Goal: Task Accomplishment & Management: Complete application form

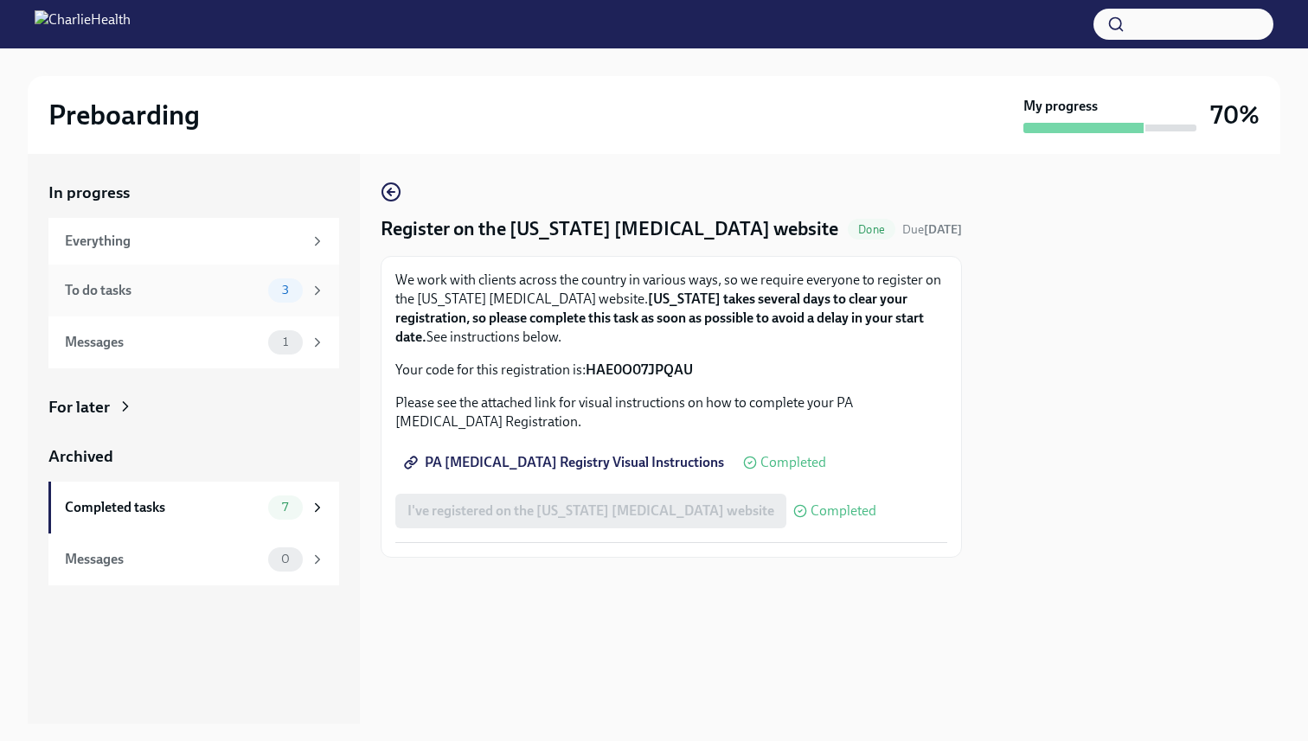
click at [163, 289] on div "To do tasks" at bounding box center [163, 290] width 196 height 19
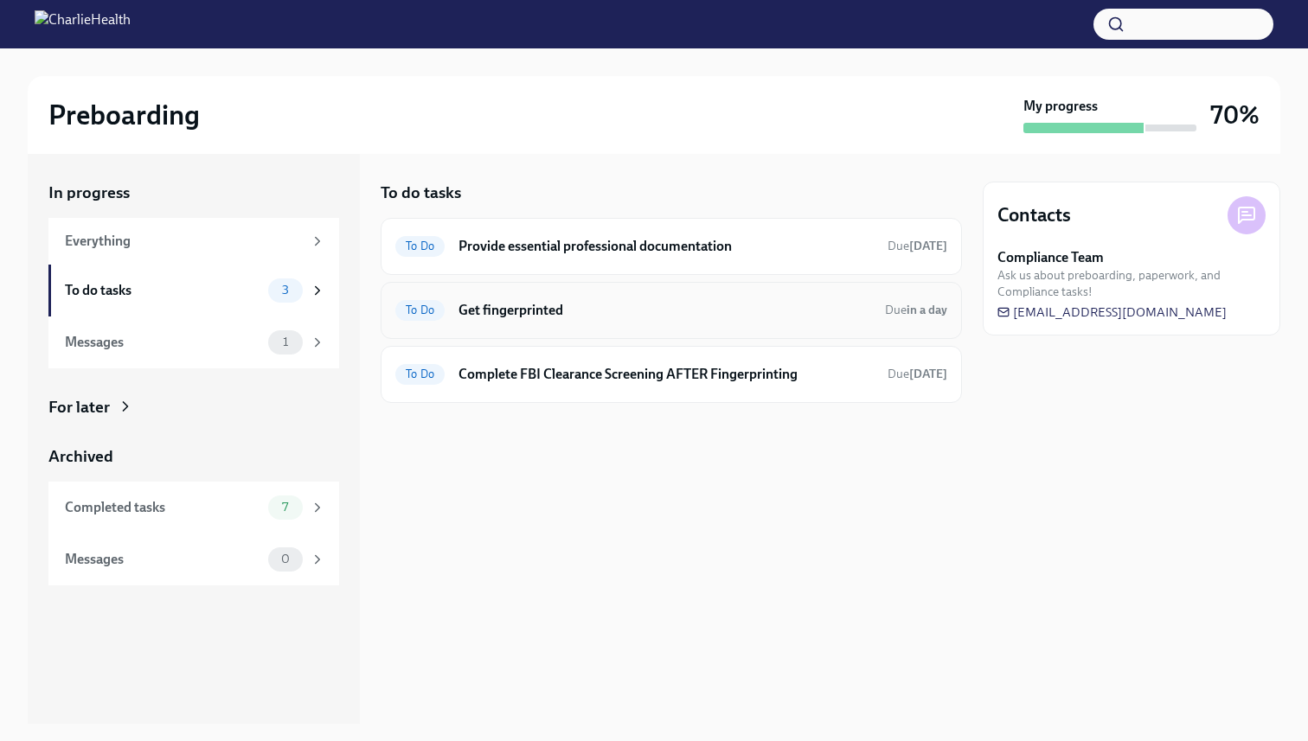
click at [656, 298] on div "To Do Get fingerprinted Due in a day" at bounding box center [671, 311] width 552 height 28
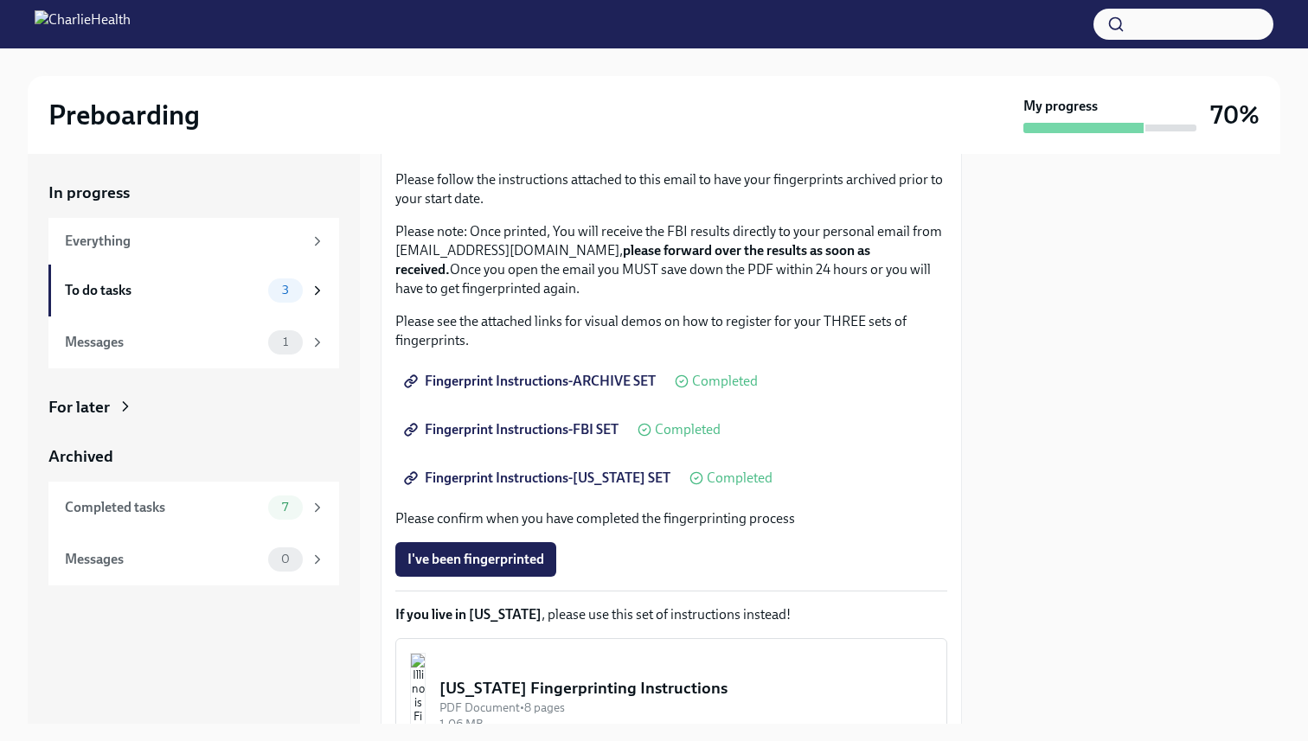
scroll to position [325, 0]
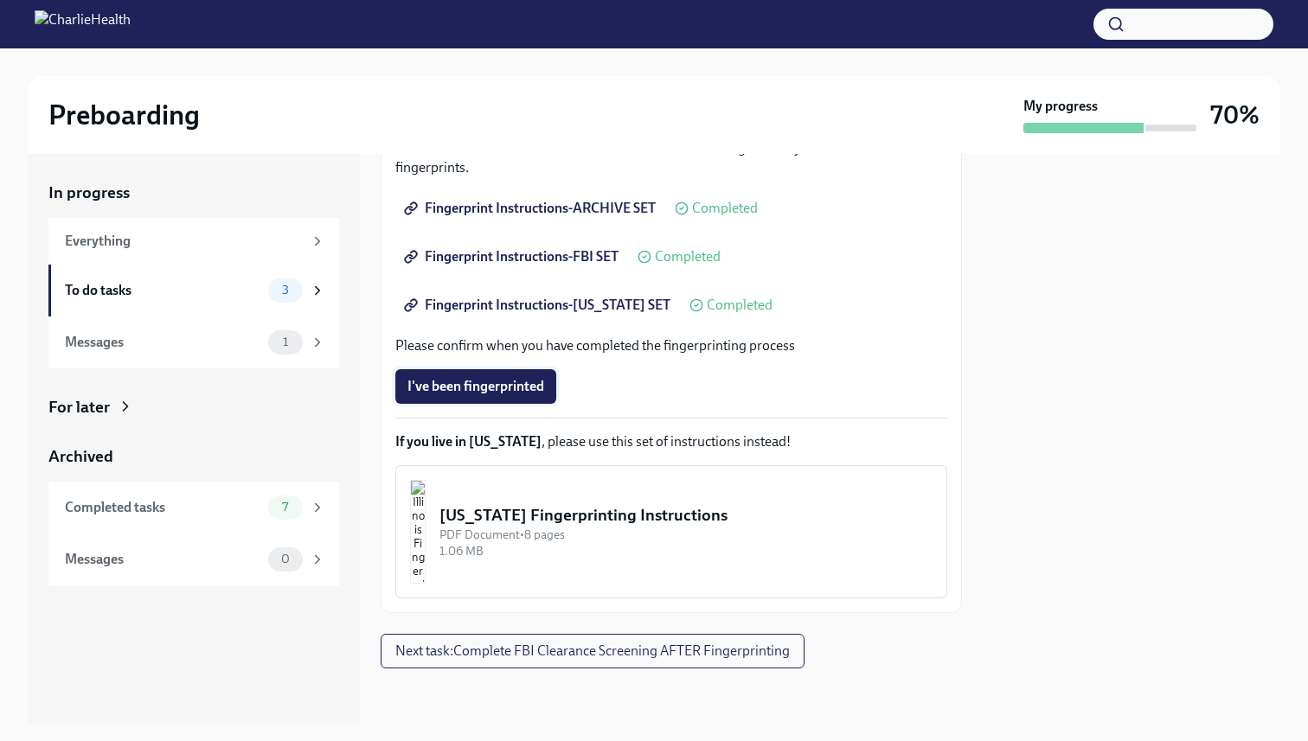
click at [447, 385] on span "I've been fingerprinted" at bounding box center [475, 386] width 137 height 17
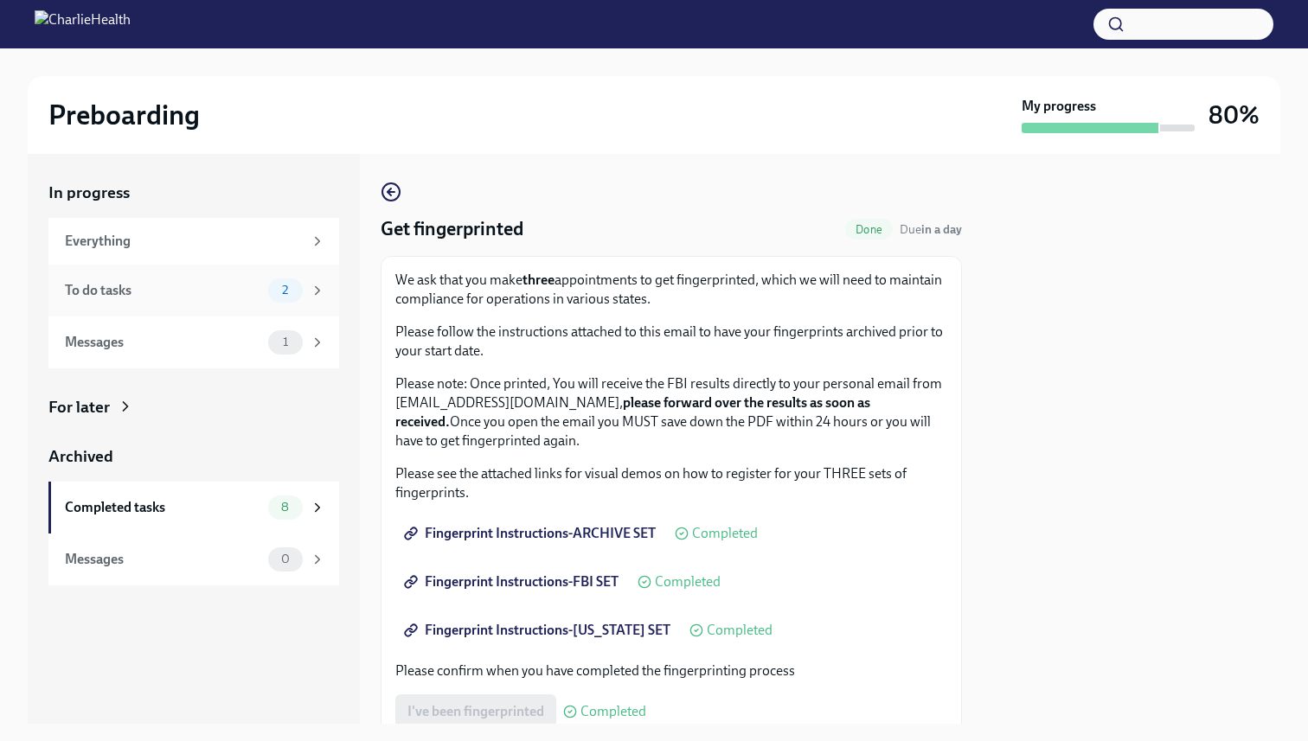
click at [309, 293] on div "2" at bounding box center [296, 291] width 57 height 24
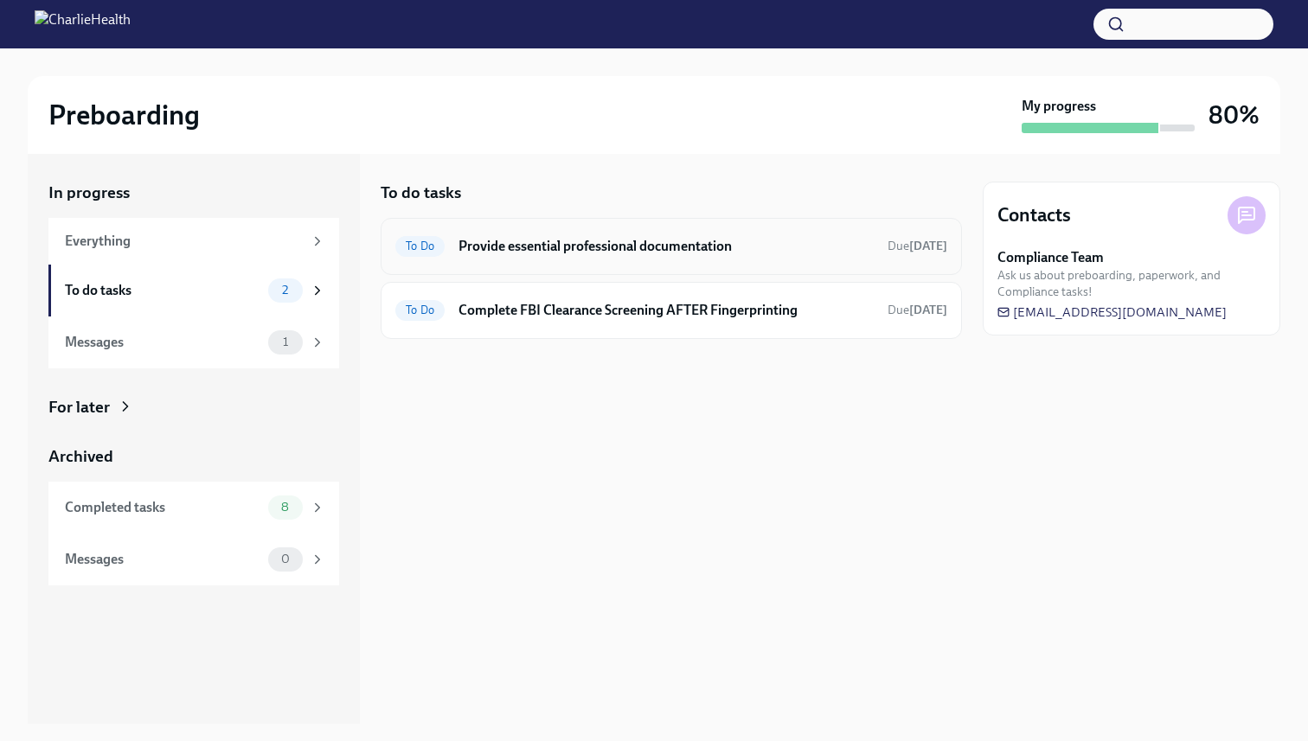
click at [621, 253] on h6 "Provide essential professional documentation" at bounding box center [665, 246] width 415 height 19
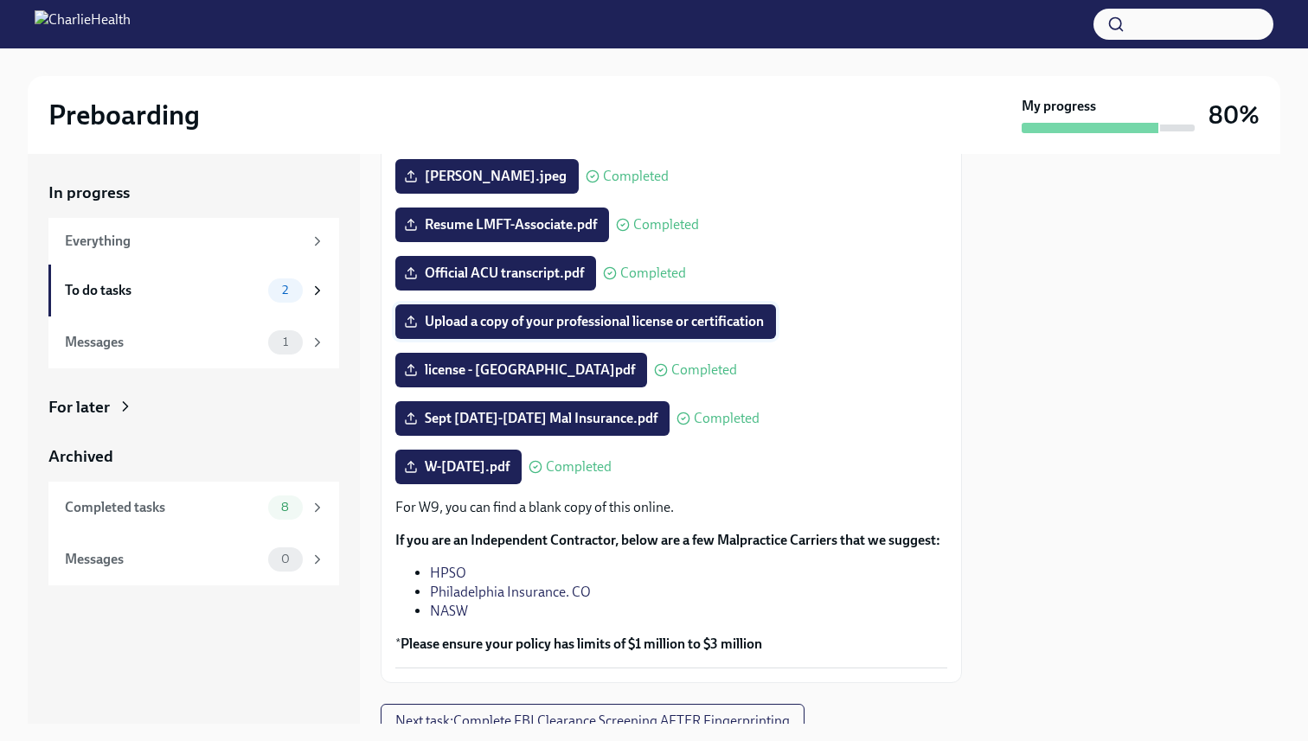
scroll to position [259, 0]
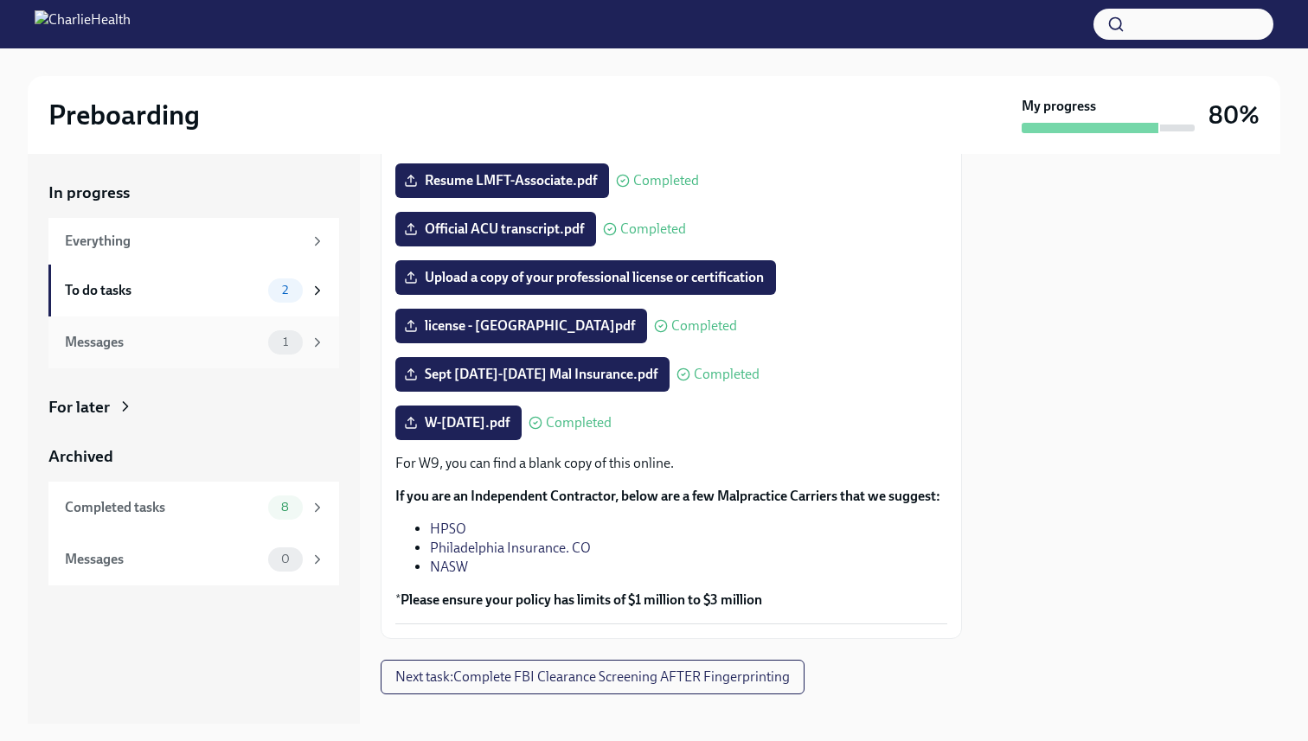
click at [323, 349] on icon at bounding box center [318, 343] width 16 height 16
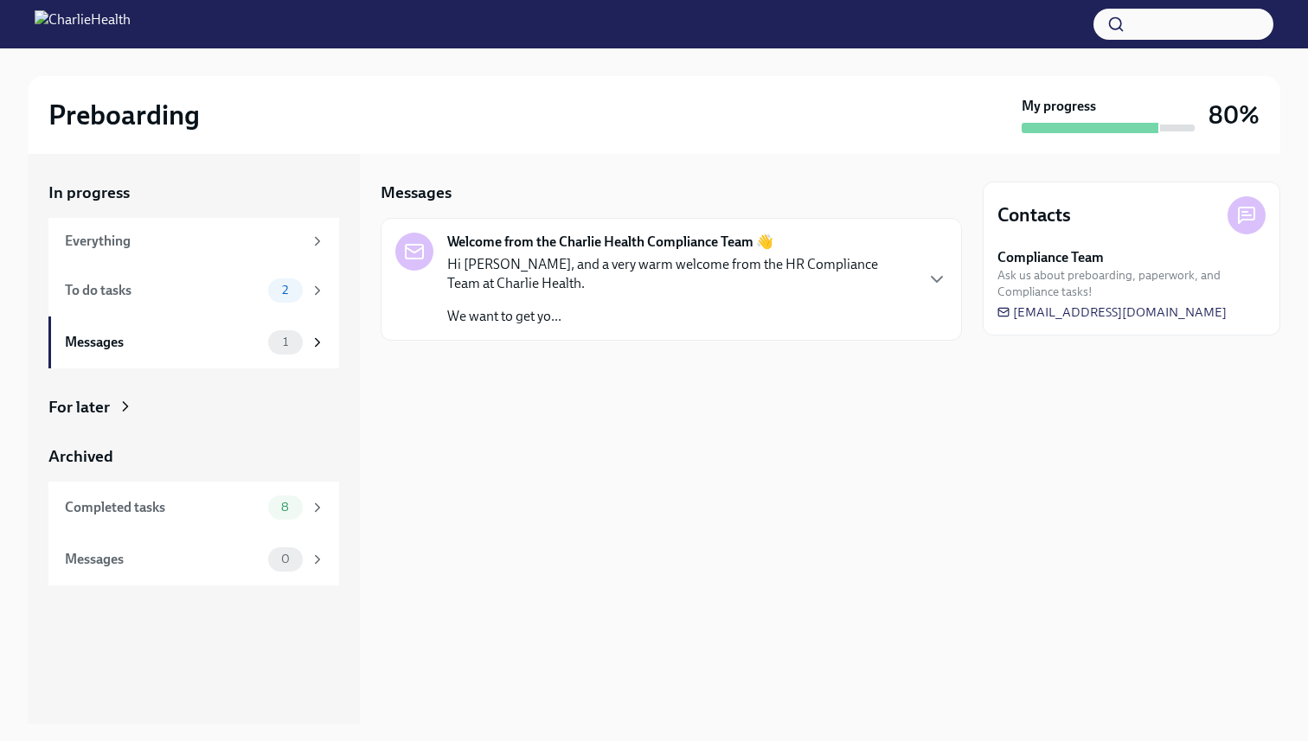
click at [593, 286] on p "Hi [PERSON_NAME], and a very warm welcome from the HR Compliance Team at Charli…" at bounding box center [679, 274] width 465 height 38
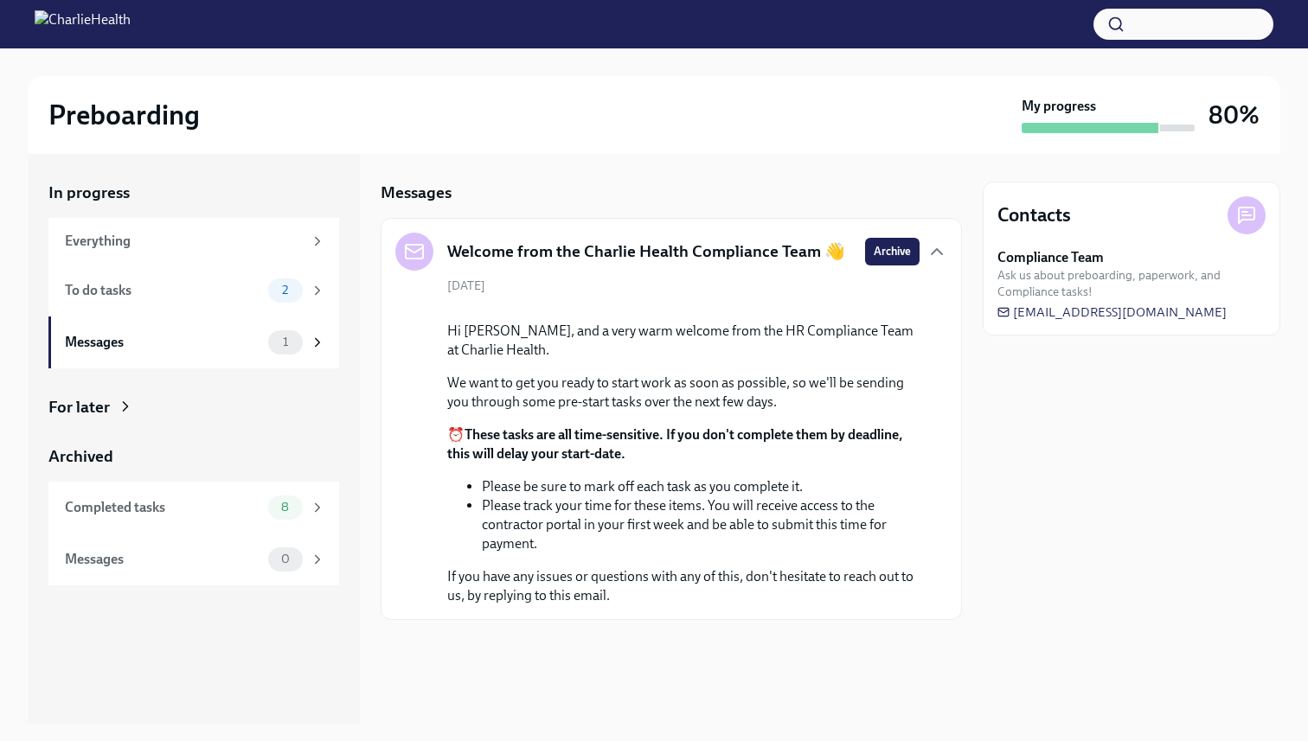
scroll to position [86, 0]
click at [125, 293] on div "To do tasks" at bounding box center [163, 290] width 196 height 19
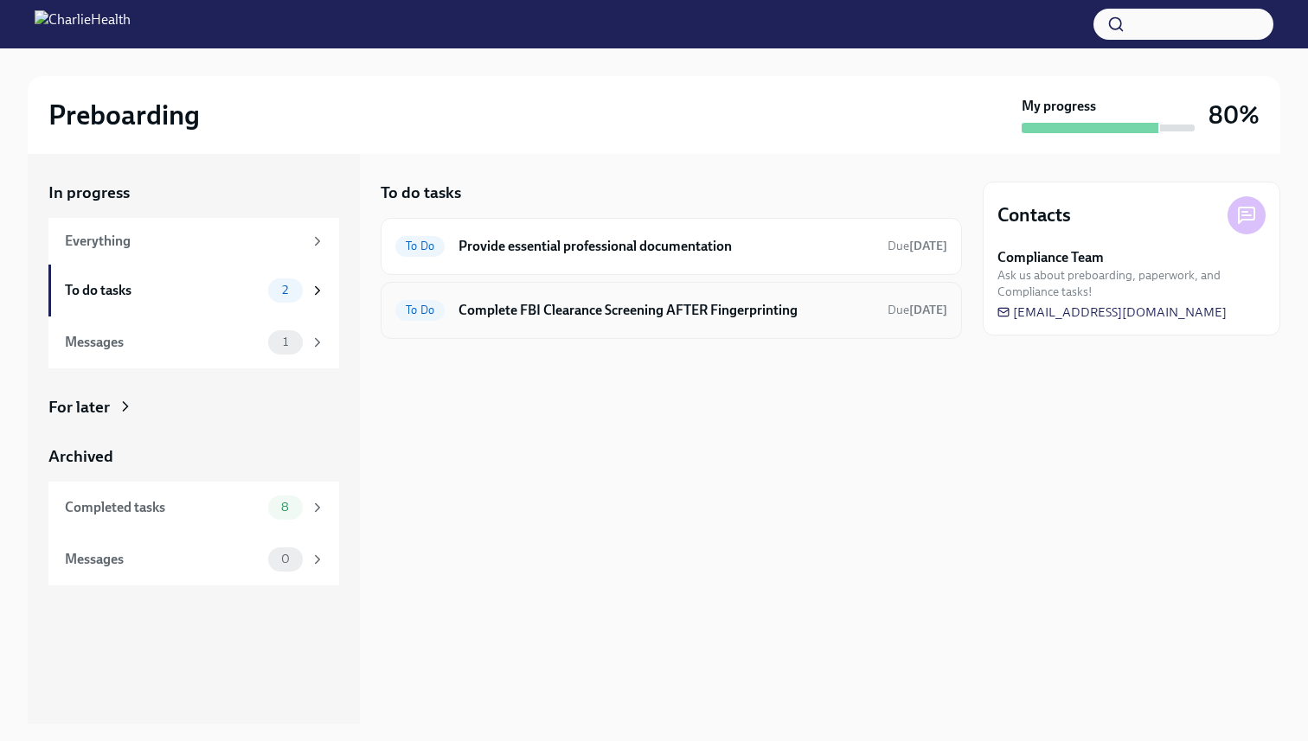
click at [519, 327] on div "To Do Complete FBI Clearance Screening AFTER Fingerprinting Due [DATE]" at bounding box center [671, 310] width 581 height 57
click at [619, 325] on div "To Do Complete FBI Clearance Screening AFTER Fingerprinting Due [DATE]" at bounding box center [671, 310] width 581 height 57
click at [546, 319] on div "To Do Complete FBI Clearance Screening AFTER Fingerprinting Due [DATE]" at bounding box center [671, 311] width 552 height 28
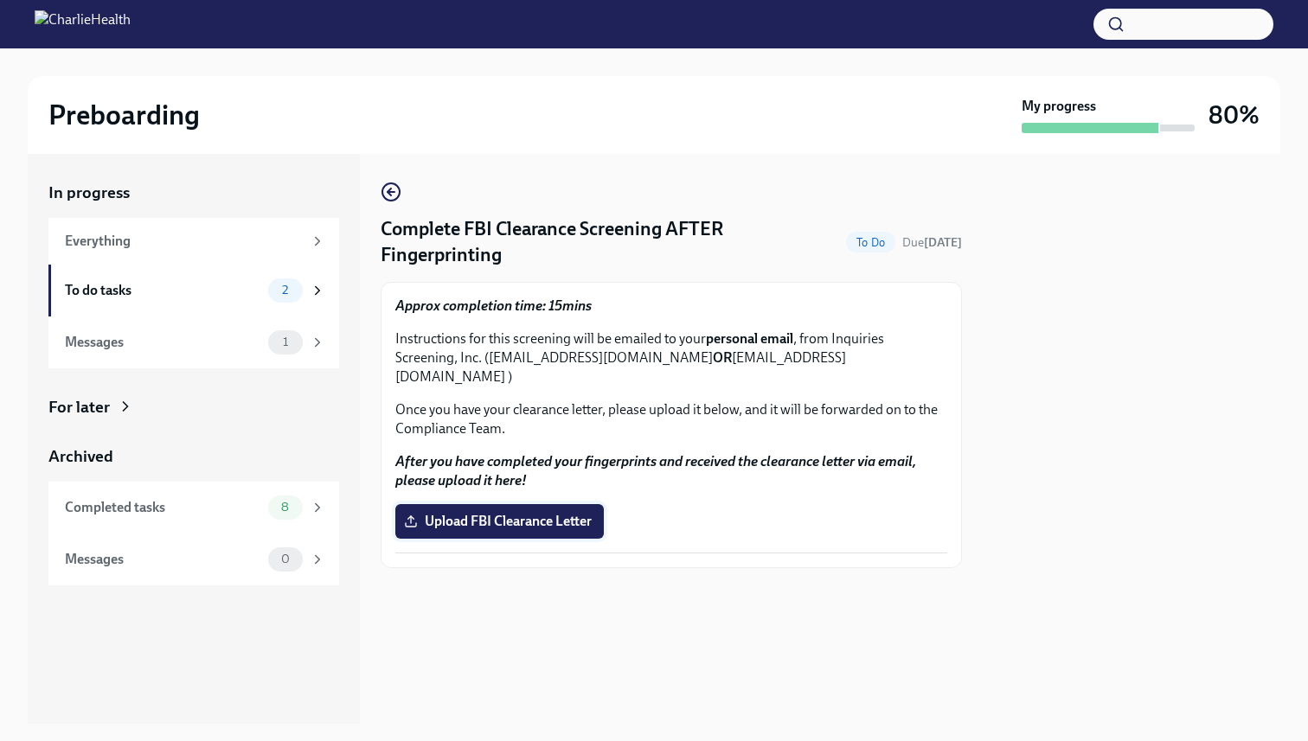
click at [509, 513] on span "Upload FBI Clearance Letter" at bounding box center [499, 521] width 184 height 17
click at [0, 0] on input "Upload FBI Clearance Letter" at bounding box center [0, 0] width 0 height 0
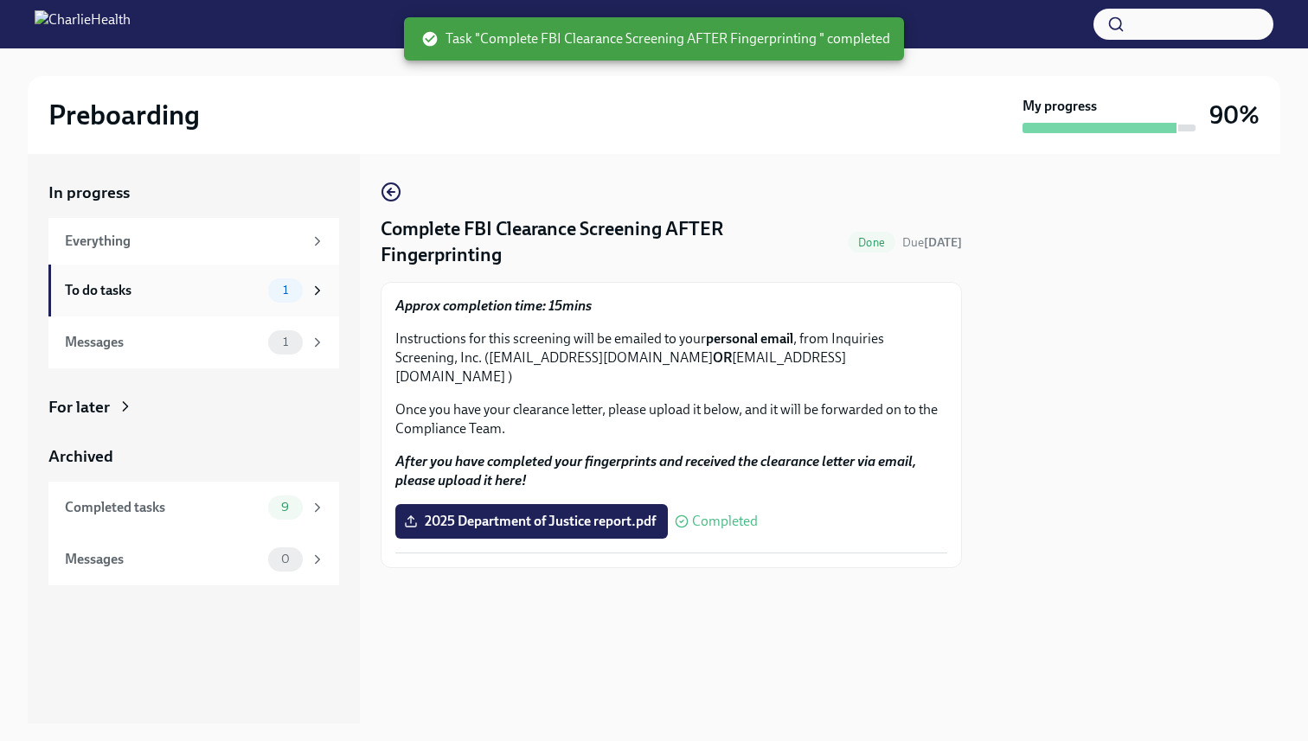
click at [213, 294] on div "To do tasks" at bounding box center [163, 290] width 196 height 19
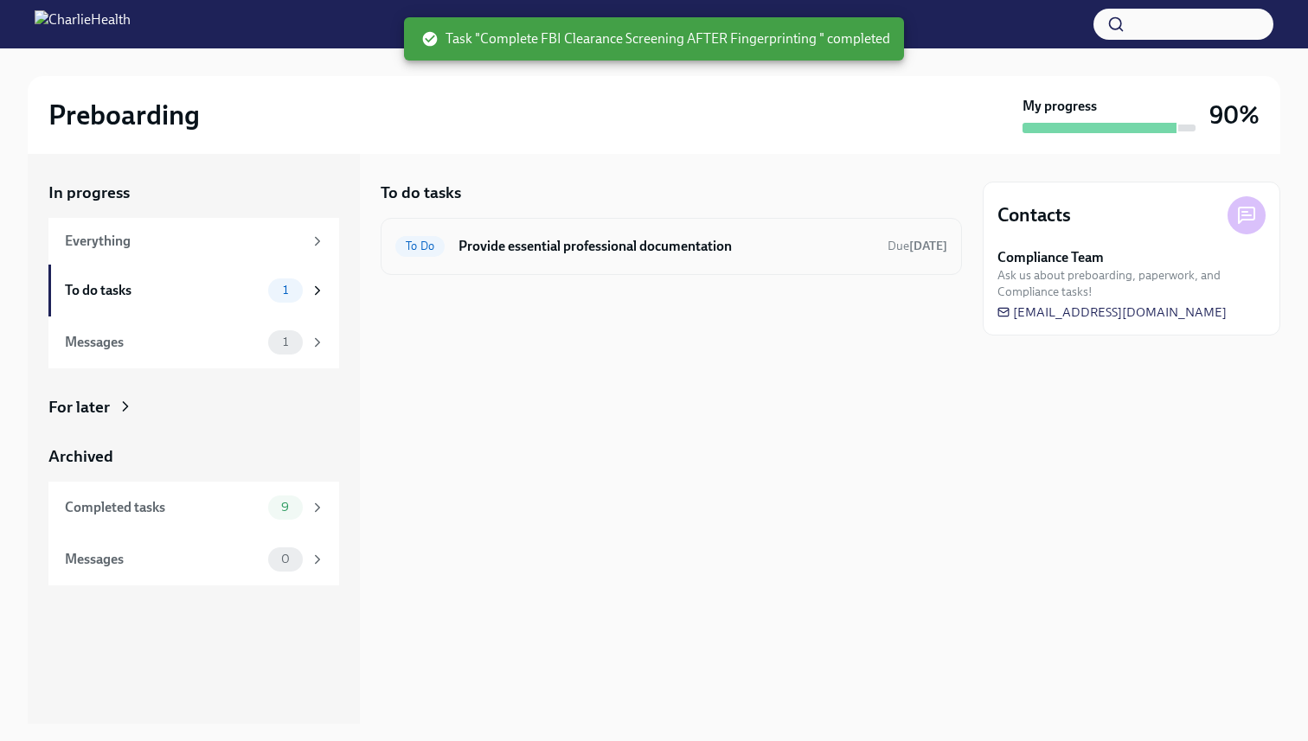
click at [694, 247] on h6 "Provide essential professional documentation" at bounding box center [665, 246] width 415 height 19
